Goal: Transaction & Acquisition: Book appointment/travel/reservation

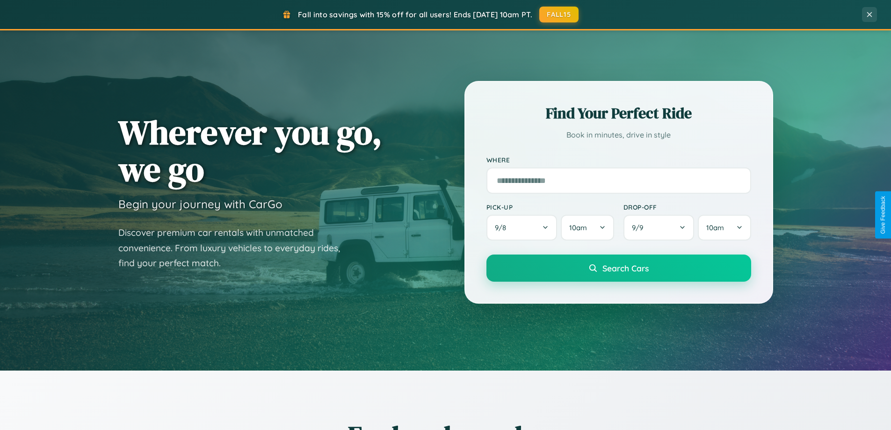
scroll to position [403, 0]
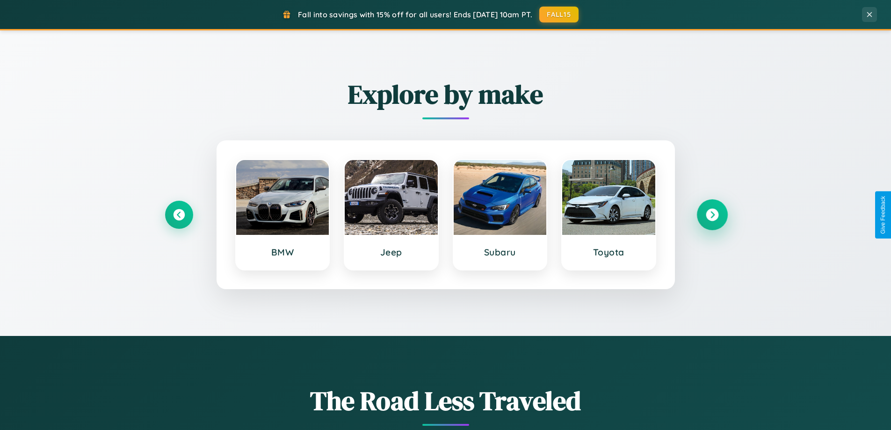
click at [712, 215] on icon at bounding box center [712, 215] width 13 height 13
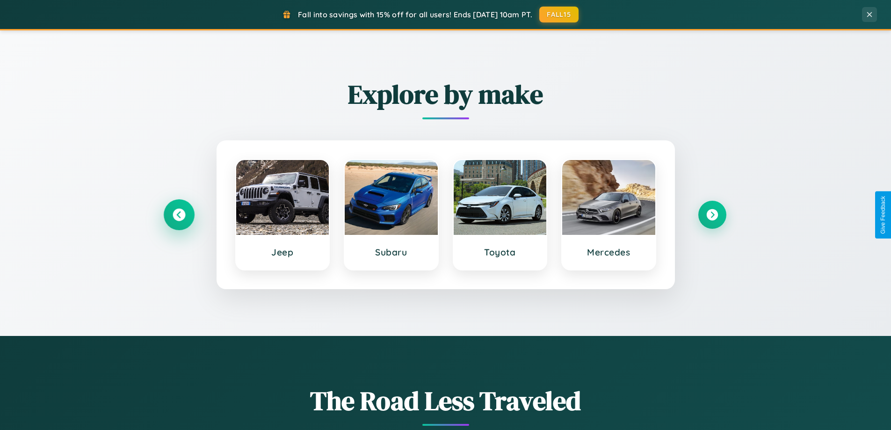
click at [179, 215] on icon at bounding box center [179, 215] width 13 height 13
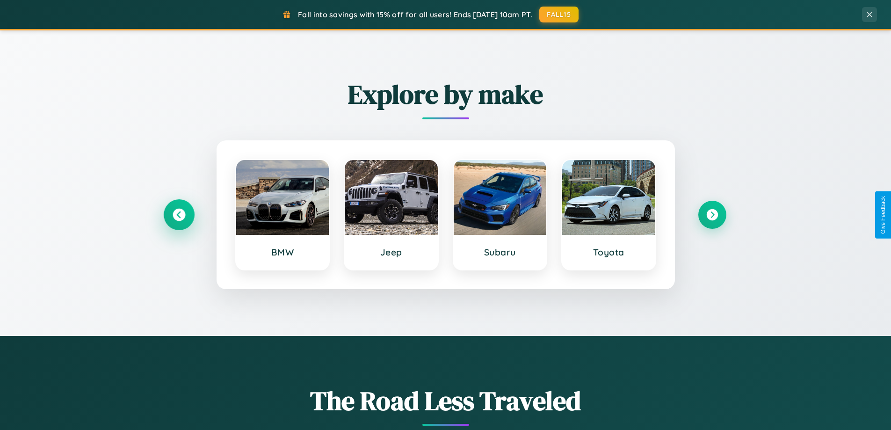
click at [179, 215] on icon at bounding box center [179, 215] width 13 height 13
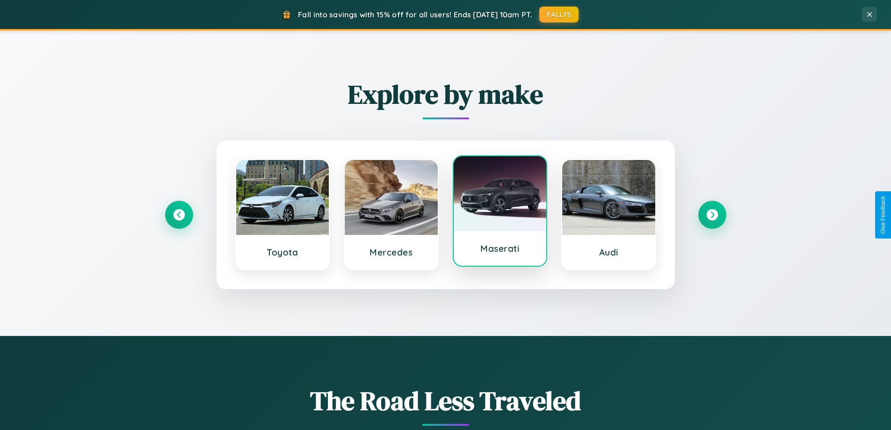
click at [500, 212] on div at bounding box center [500, 193] width 93 height 75
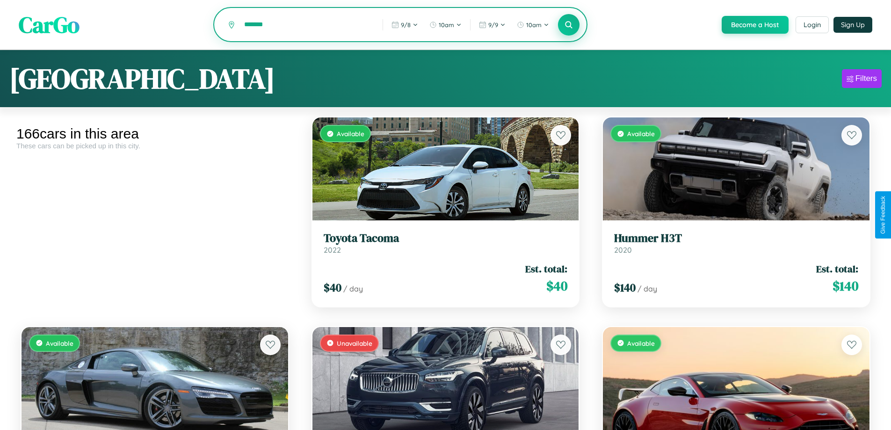
type input "*******"
click at [568, 25] on icon at bounding box center [569, 24] width 9 height 9
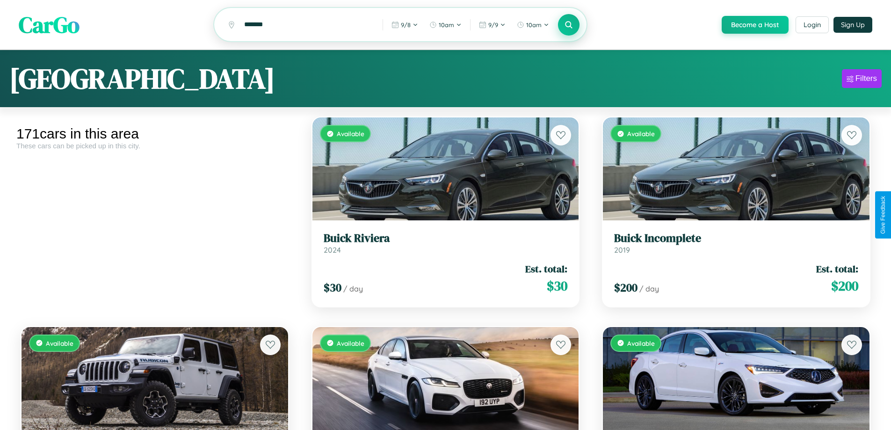
scroll to position [45, 0]
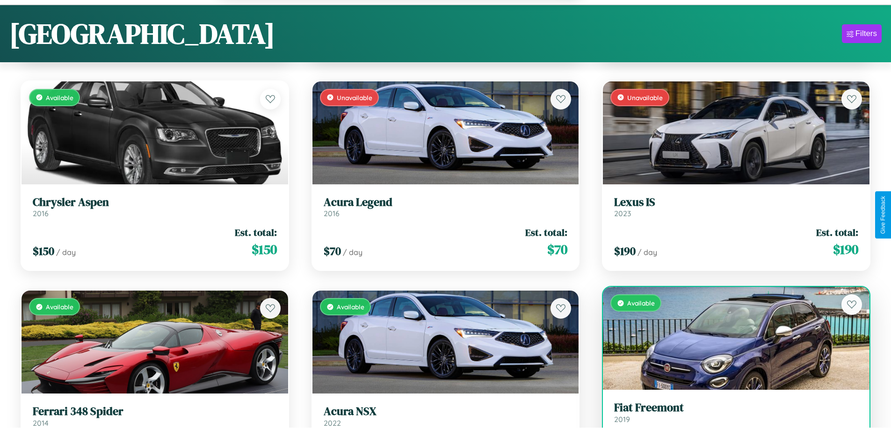
click at [730, 414] on h3 "Fiat Freemont" at bounding box center [736, 408] width 244 height 14
